Goal: Task Accomplishment & Management: Complete application form

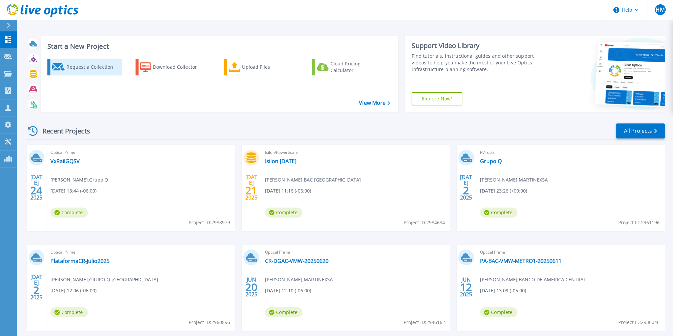
click at [82, 72] on div "Request a Collection" at bounding box center [92, 66] width 53 height 13
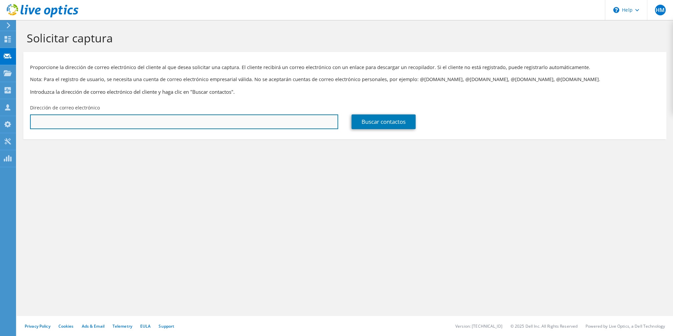
click at [122, 120] on input "text" at bounding box center [184, 122] width 308 height 15
paste input "[EMAIL_ADDRESS][DOMAIN_NAME]"
type input "[EMAIL_ADDRESS][DOMAIN_NAME]"
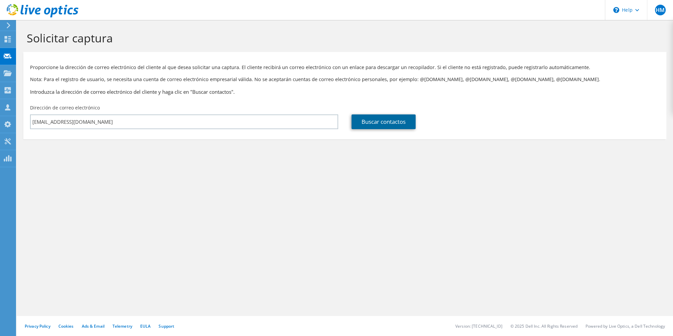
click at [372, 121] on link "Buscar contactos" at bounding box center [384, 122] width 64 height 15
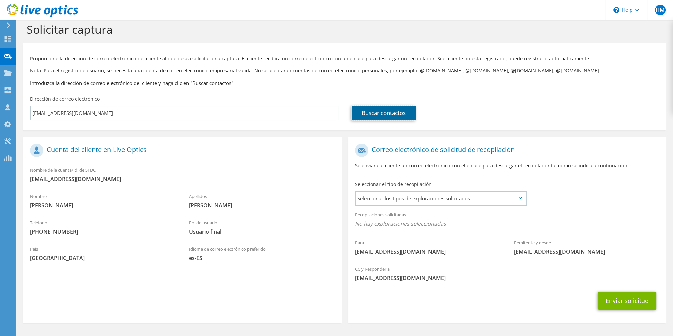
scroll to position [29, 0]
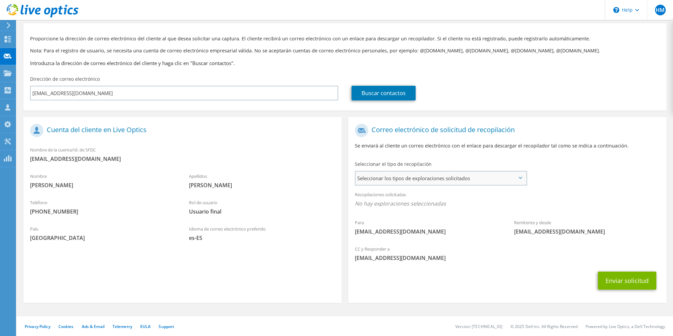
click at [390, 185] on div "Seleccionar los tipos de exploraciones solicitados Server Virtualization Optica…" at bounding box center [441, 178] width 172 height 15
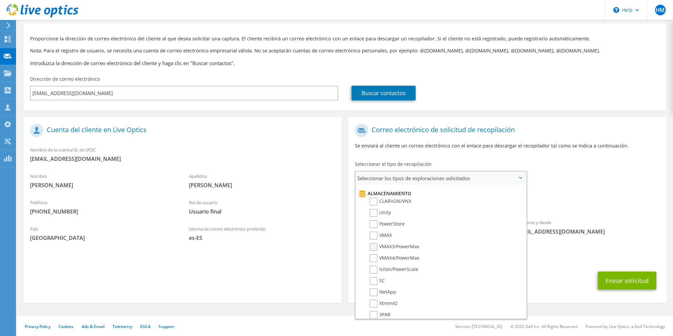
scroll to position [122, 0]
click at [372, 204] on label "Unity" at bounding box center [380, 205] width 21 height 8
click at [0, 0] on input "Unity" at bounding box center [0, 0] width 0 height 0
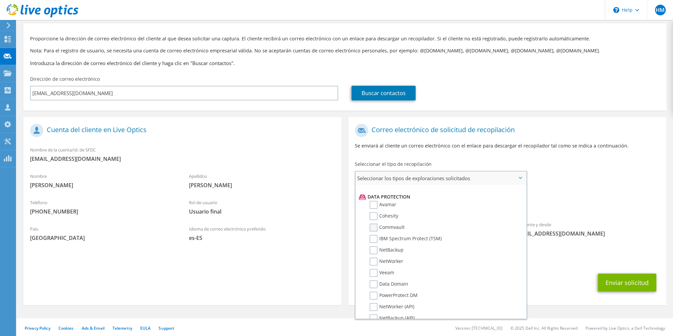
scroll to position [285, 0]
click at [373, 278] on label "Data Domain" at bounding box center [389, 282] width 39 height 8
click at [0, 0] on input "Data Domain" at bounding box center [0, 0] width 0 height 0
click at [532, 277] on div "Enviar solicitud" at bounding box center [507, 282] width 318 height 25
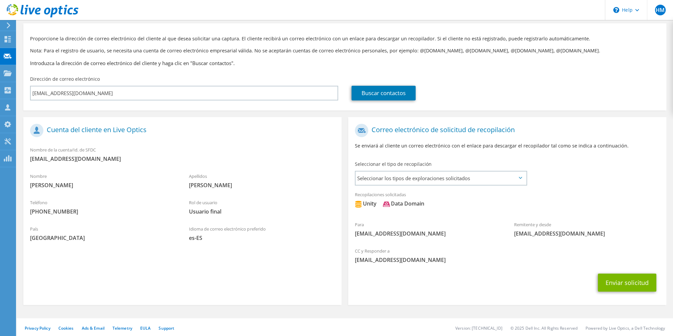
click at [563, 296] on section "Correo electrónico de solicitud de recopilación Se enviará al cliente un correo…" at bounding box center [507, 211] width 318 height 188
click at [619, 283] on button "Enviar solicitud" at bounding box center [627, 283] width 58 height 18
